Goal: Find specific page/section: Find specific page/section

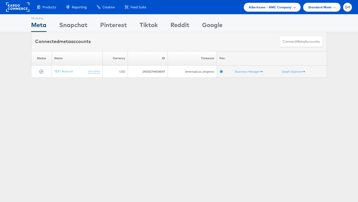
click at [285, 6] on span "Albertsons - AMC Company" at bounding box center [270, 7] width 43 height 5
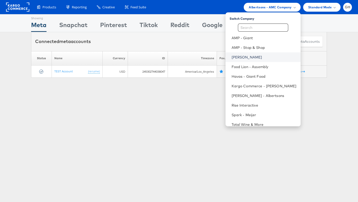
click at [239, 57] on link "[PERSON_NAME]" at bounding box center [263, 57] width 65 height 5
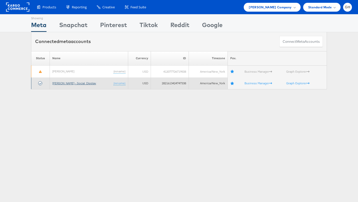
click at [63, 81] on link "[PERSON_NAME] - Social_Display" at bounding box center [74, 83] width 44 height 4
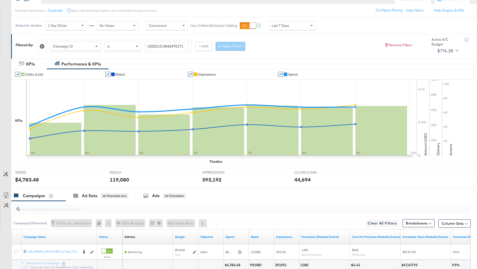
scroll to position [94, 0]
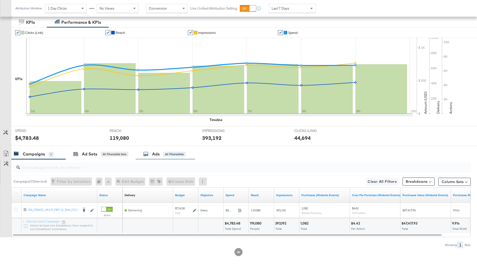
click at [154, 152] on div "Ads" at bounding box center [156, 154] width 8 height 6
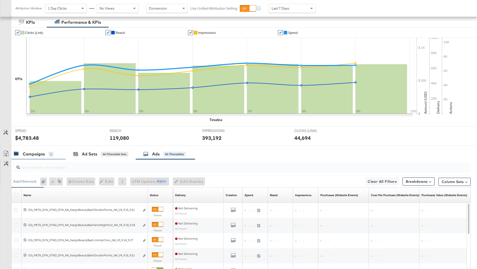
click at [45, 153] on div "Campaigns 1" at bounding box center [33, 154] width 39 height 6
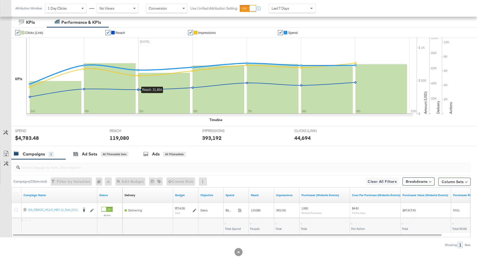
scroll to position [0, 0]
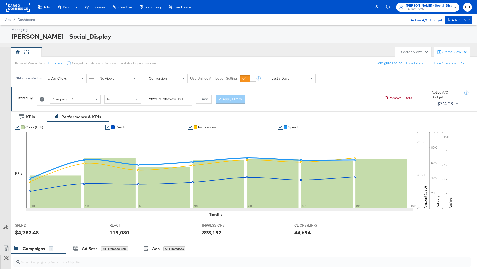
click at [83, 98] on div "Campaign ID" at bounding box center [75, 99] width 50 height 9
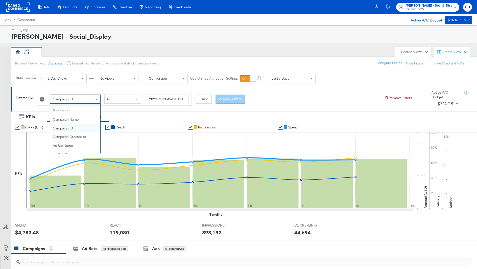
scroll to position [35, 0]
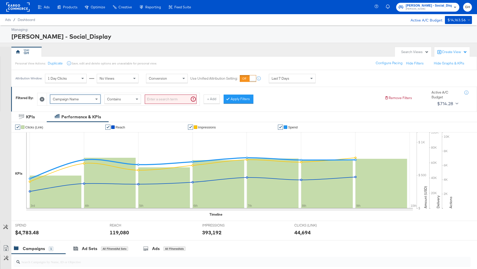
click at [154, 94] on input "search" at bounding box center [171, 98] width 52 height 9
type input "kargo"
click at [226, 100] on button "Apply Filters" at bounding box center [231, 98] width 30 height 9
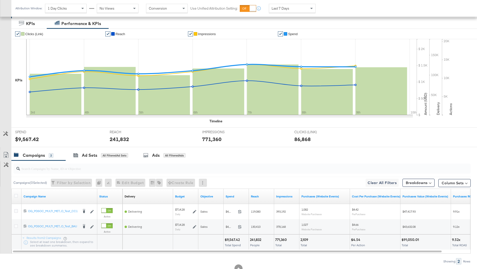
scroll to position [97, 0]
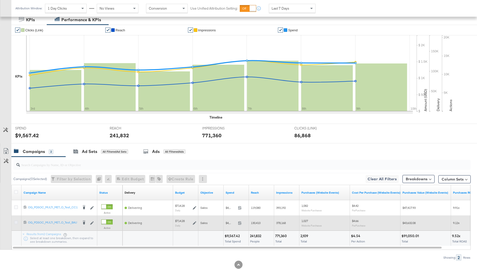
click at [16, 222] on icon at bounding box center [16, 222] width 4 height 4
click at [0, 0] on input "checkbox" at bounding box center [0, 0] width 0 height 0
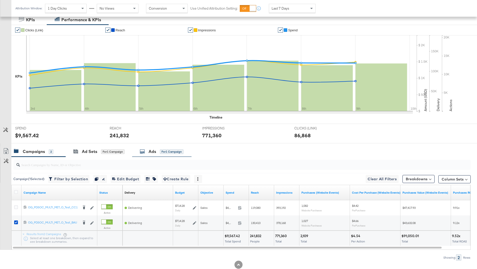
click at [157, 154] on div "Ads for 1 Campaign" at bounding box center [161, 151] width 59 height 11
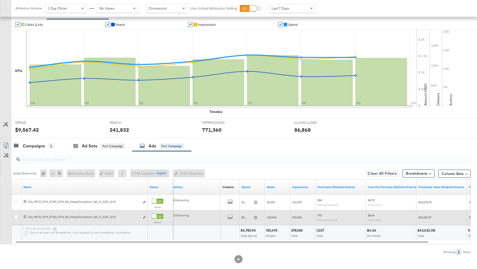
scroll to position [104, 0]
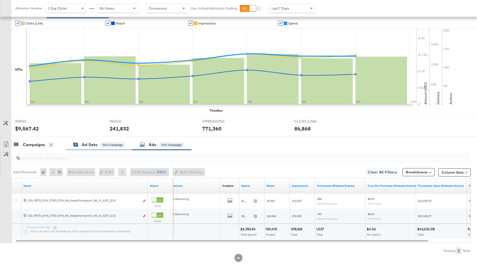
click at [90, 142] on div "Ad Sets" at bounding box center [89, 145] width 15 height 6
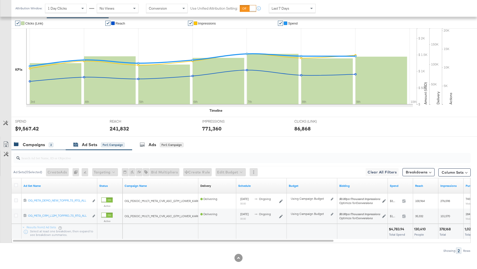
click at [38, 146] on div "Campaigns" at bounding box center [34, 145] width 22 height 6
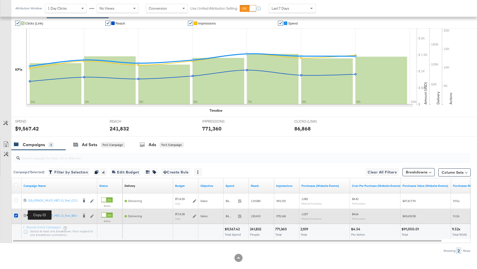
click at [25, 214] on icon at bounding box center [24, 214] width 3 height 3
